Goal: Task Accomplishment & Management: Manage account settings

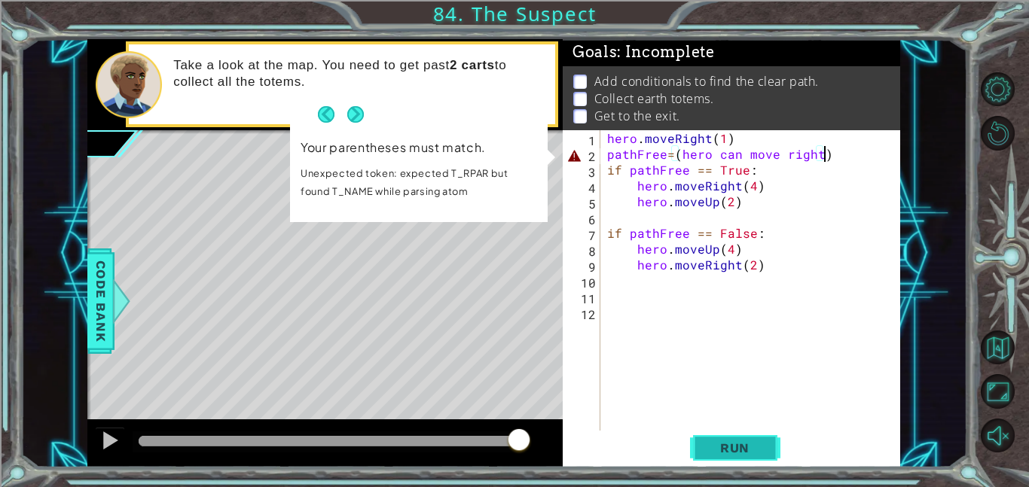
click at [723, 448] on span "Run" at bounding box center [734, 448] width 59 height 15
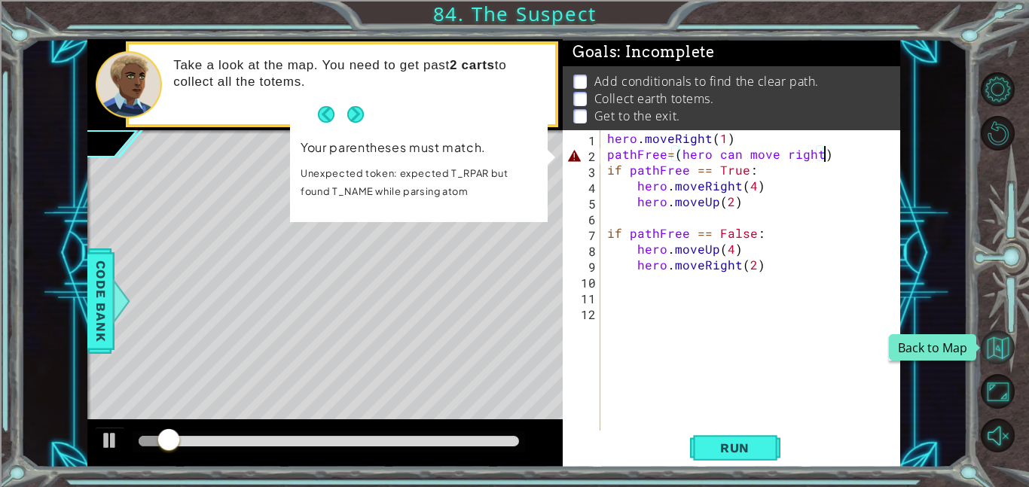
click at [1009, 358] on button "Back to Map" at bounding box center [998, 348] width 34 height 34
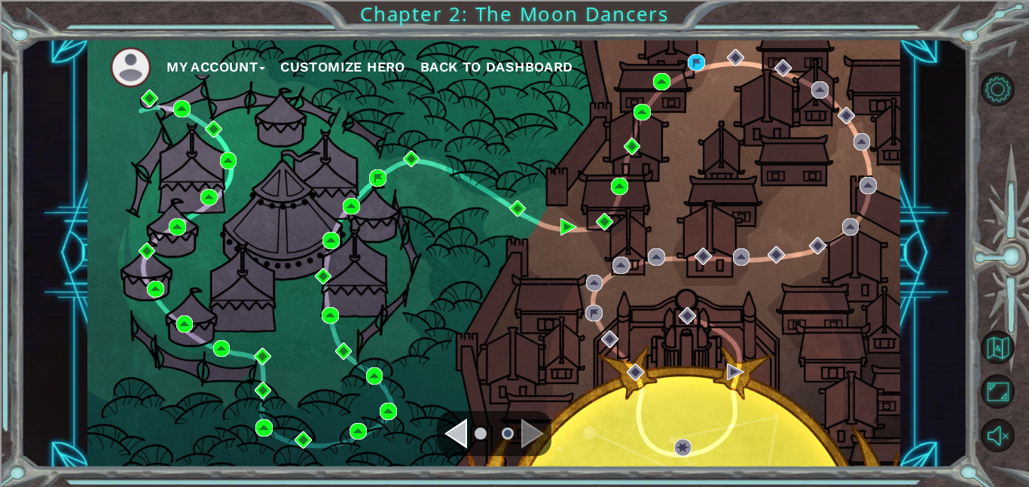
click at [911, 80] on div "My Account Customize Hero Back to Dashboard" at bounding box center [493, 253] width 947 height 429
click at [179, 66] on button "My Account" at bounding box center [215, 67] width 99 height 23
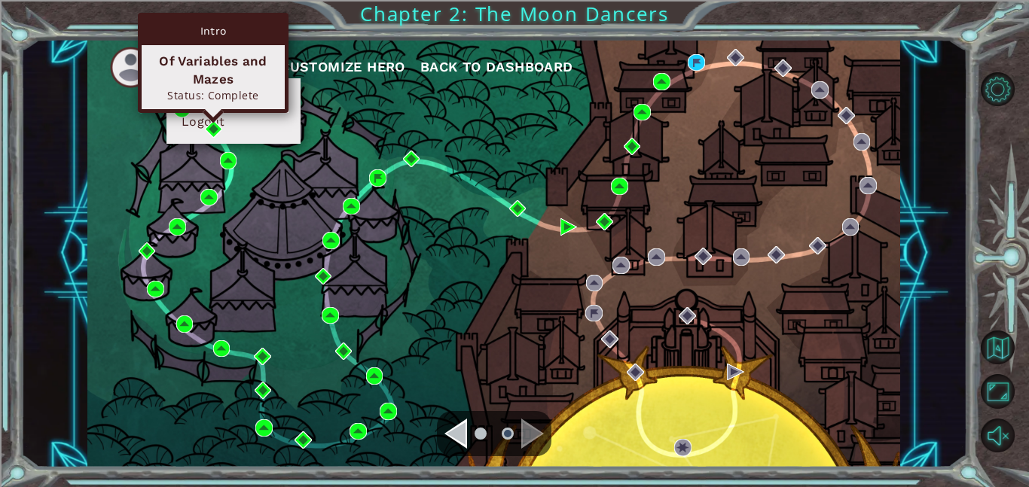
click at [213, 128] on img at bounding box center [213, 129] width 17 height 17
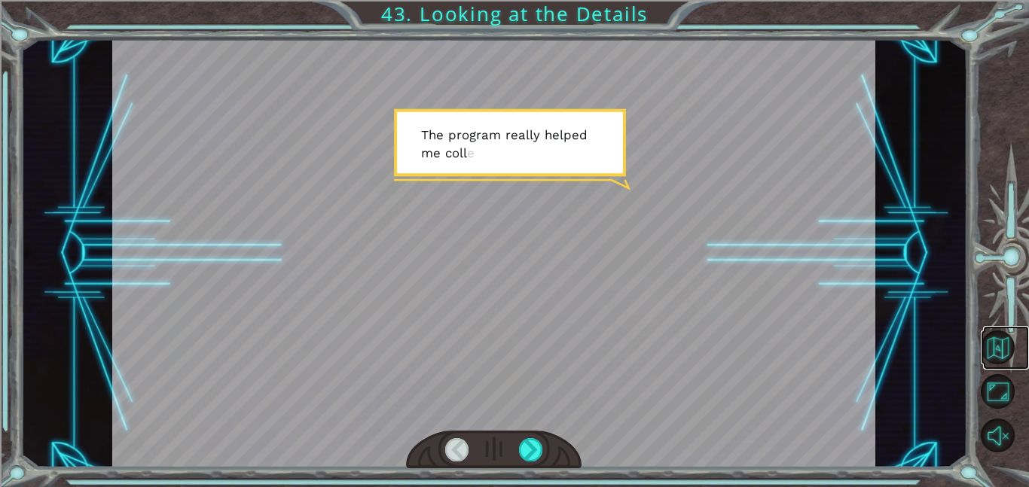
click at [1014, 340] on link at bounding box center [1006, 348] width 46 height 44
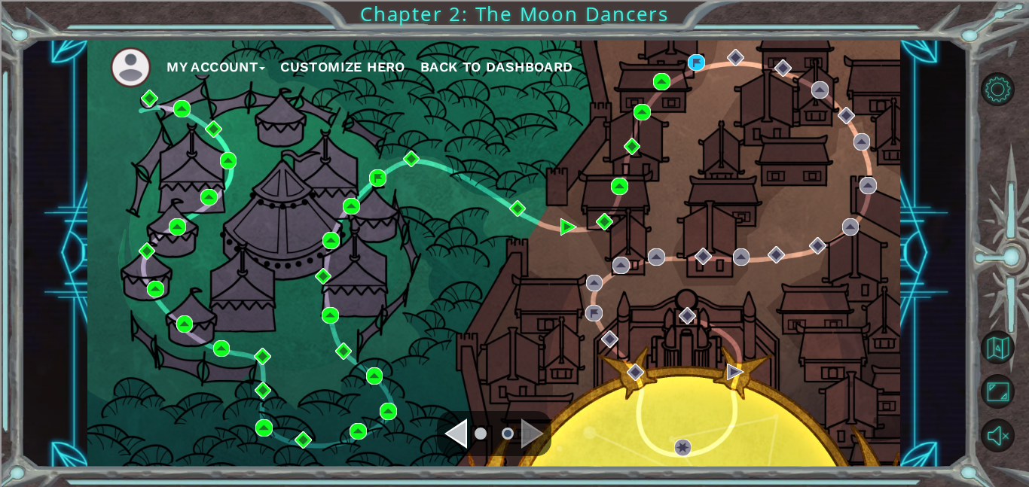
click at [259, 66] on button "My Account" at bounding box center [215, 67] width 99 height 23
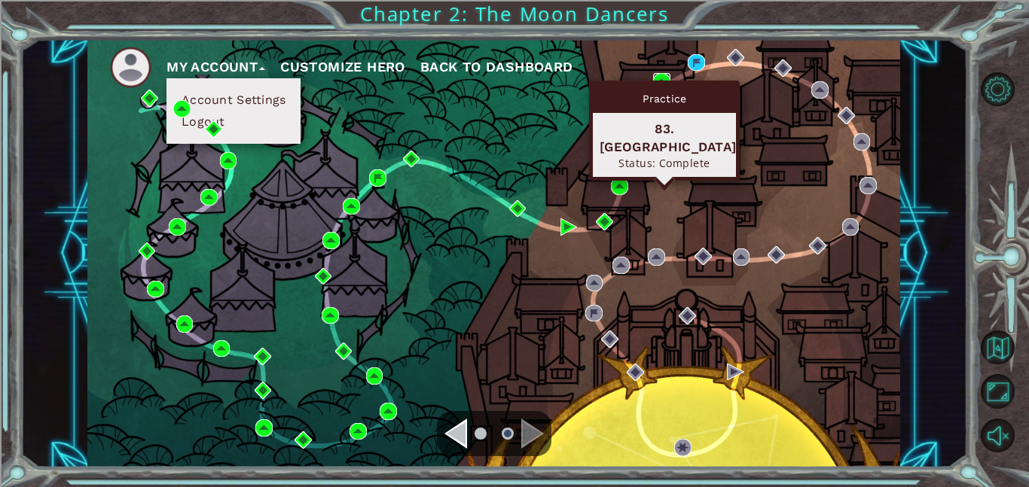
click at [664, 79] on img at bounding box center [661, 81] width 17 height 17
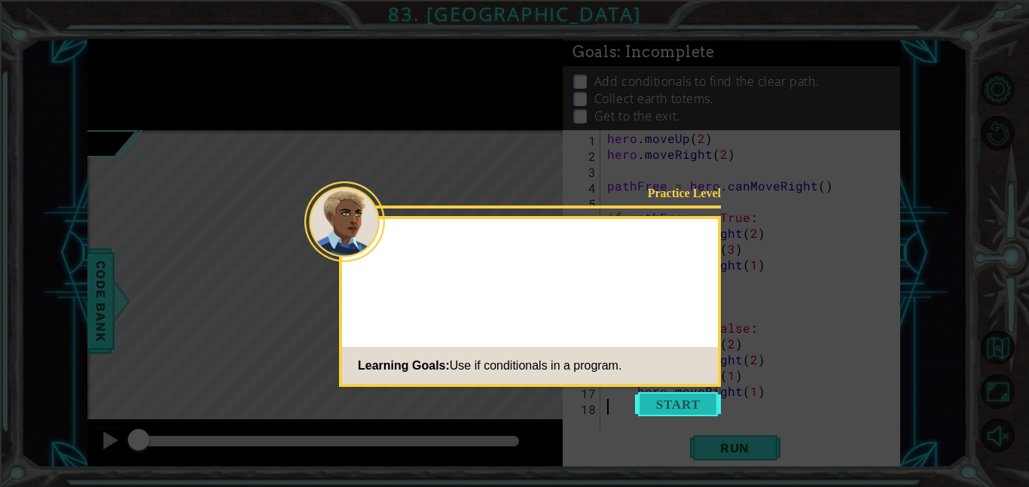
click at [694, 407] on button "Start" at bounding box center [678, 404] width 86 height 24
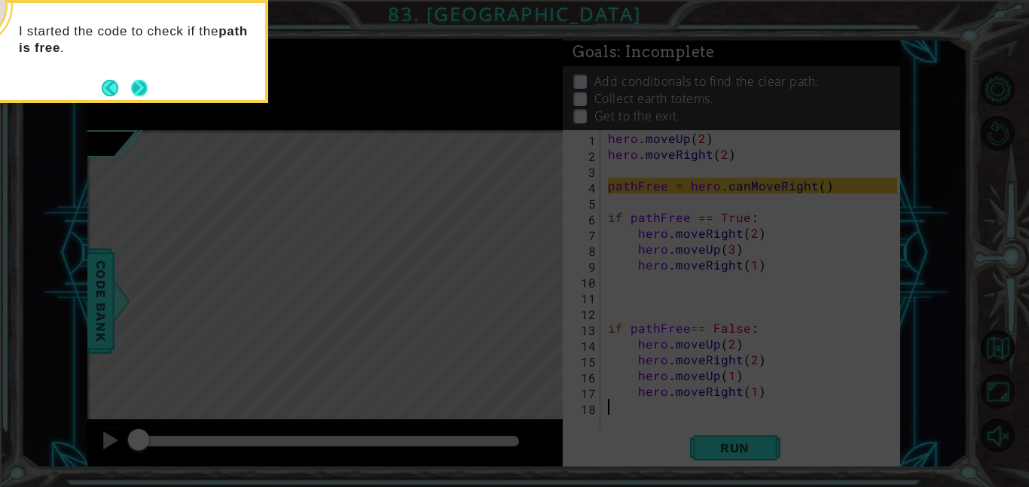
click at [138, 82] on button "Next" at bounding box center [139, 88] width 17 height 17
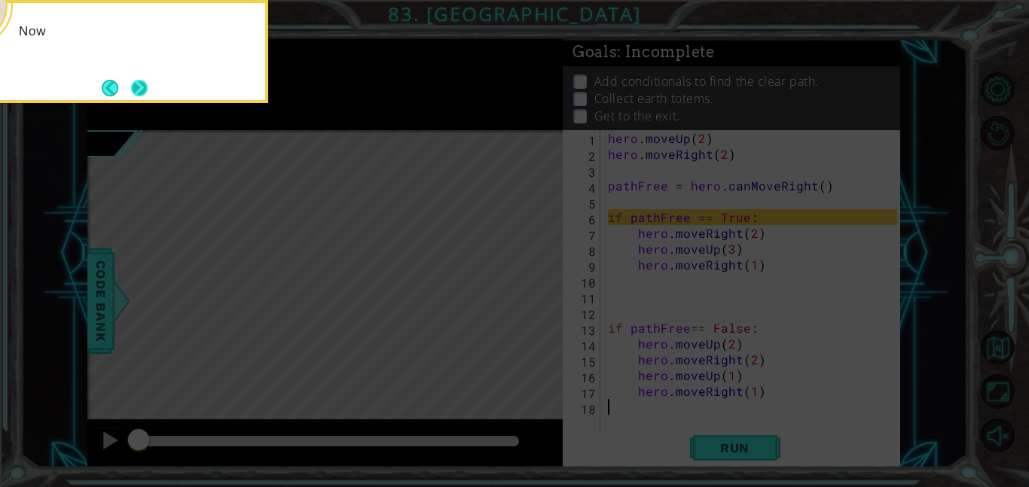
click at [145, 90] on button "Next" at bounding box center [139, 88] width 17 height 17
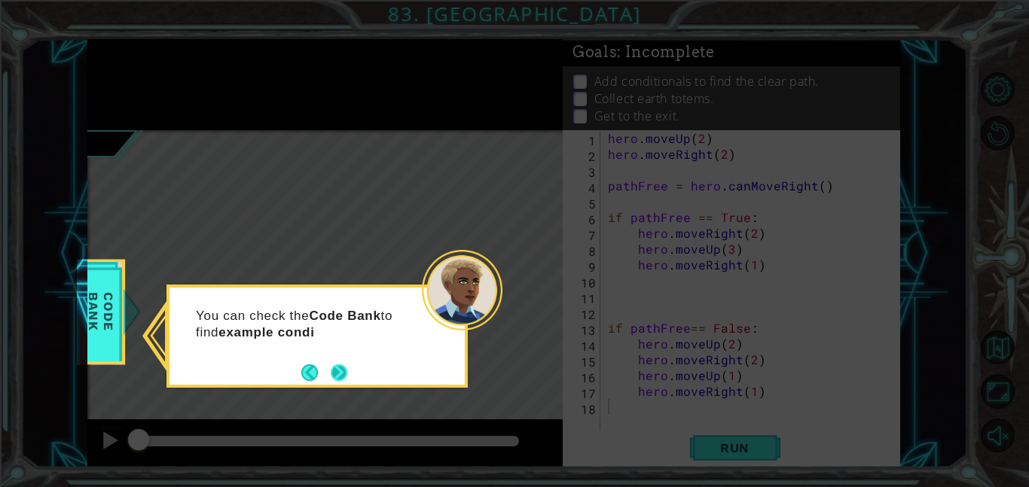
click at [346, 381] on button "Next" at bounding box center [339, 373] width 17 height 17
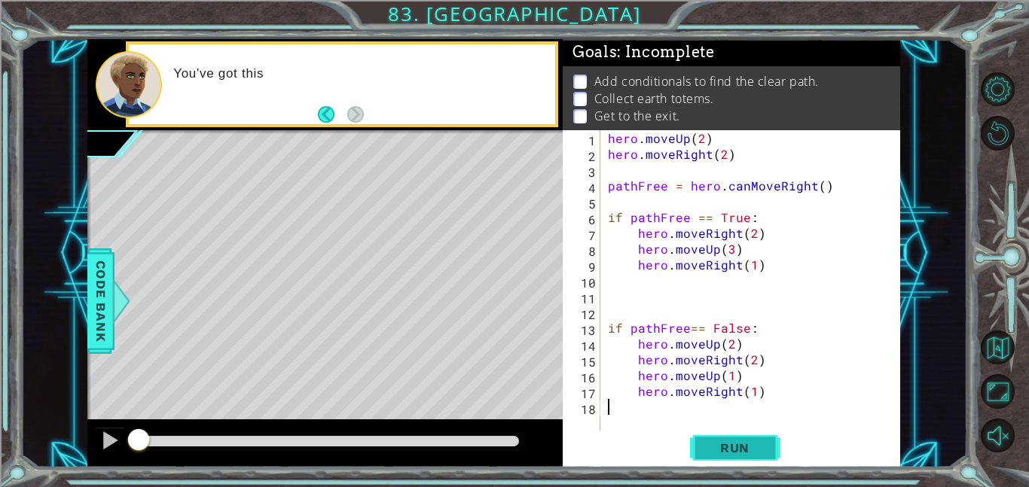
click at [700, 432] on button "Run" at bounding box center [735, 448] width 90 height 34
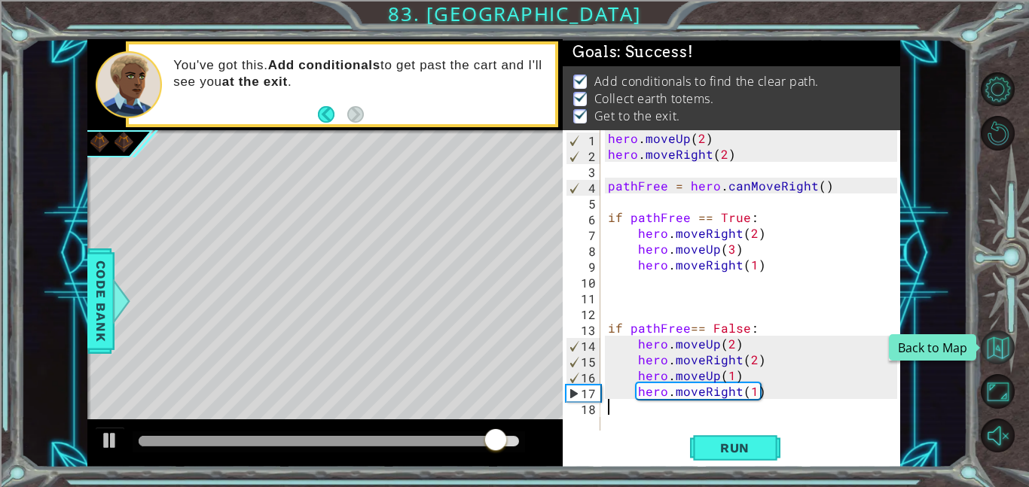
click at [1013, 343] on button "Back to Map" at bounding box center [998, 348] width 34 height 34
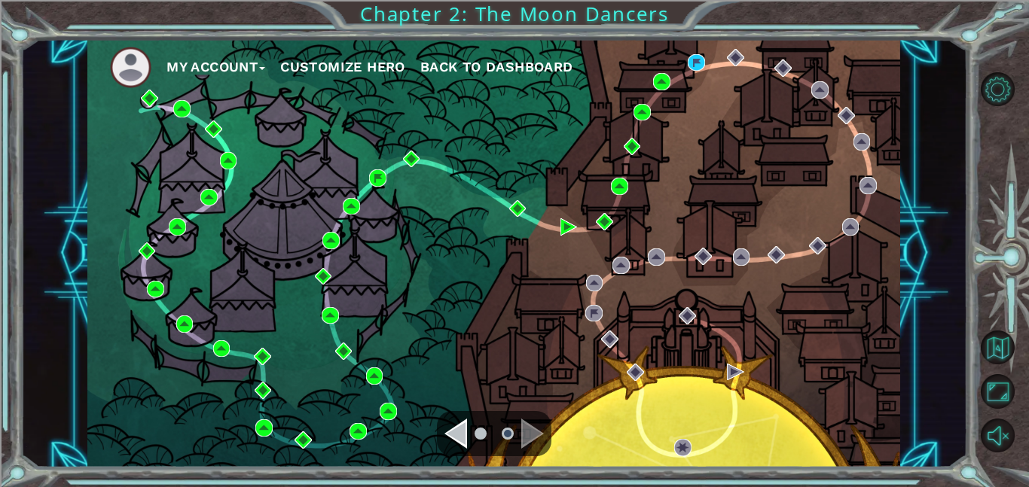
click at [244, 63] on button "My Account" at bounding box center [215, 67] width 99 height 23
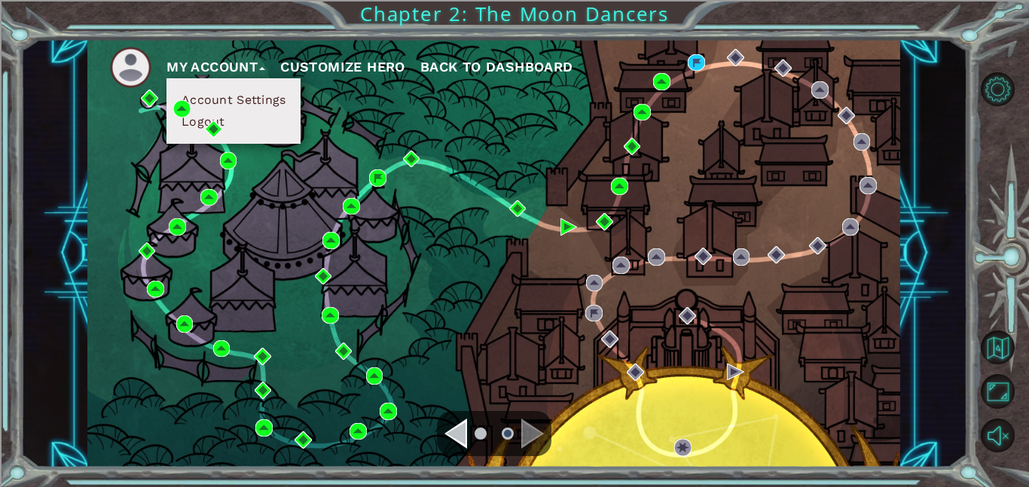
click at [196, 127] on button "Logout" at bounding box center [203, 122] width 53 height 17
